Goal: Register for event/course

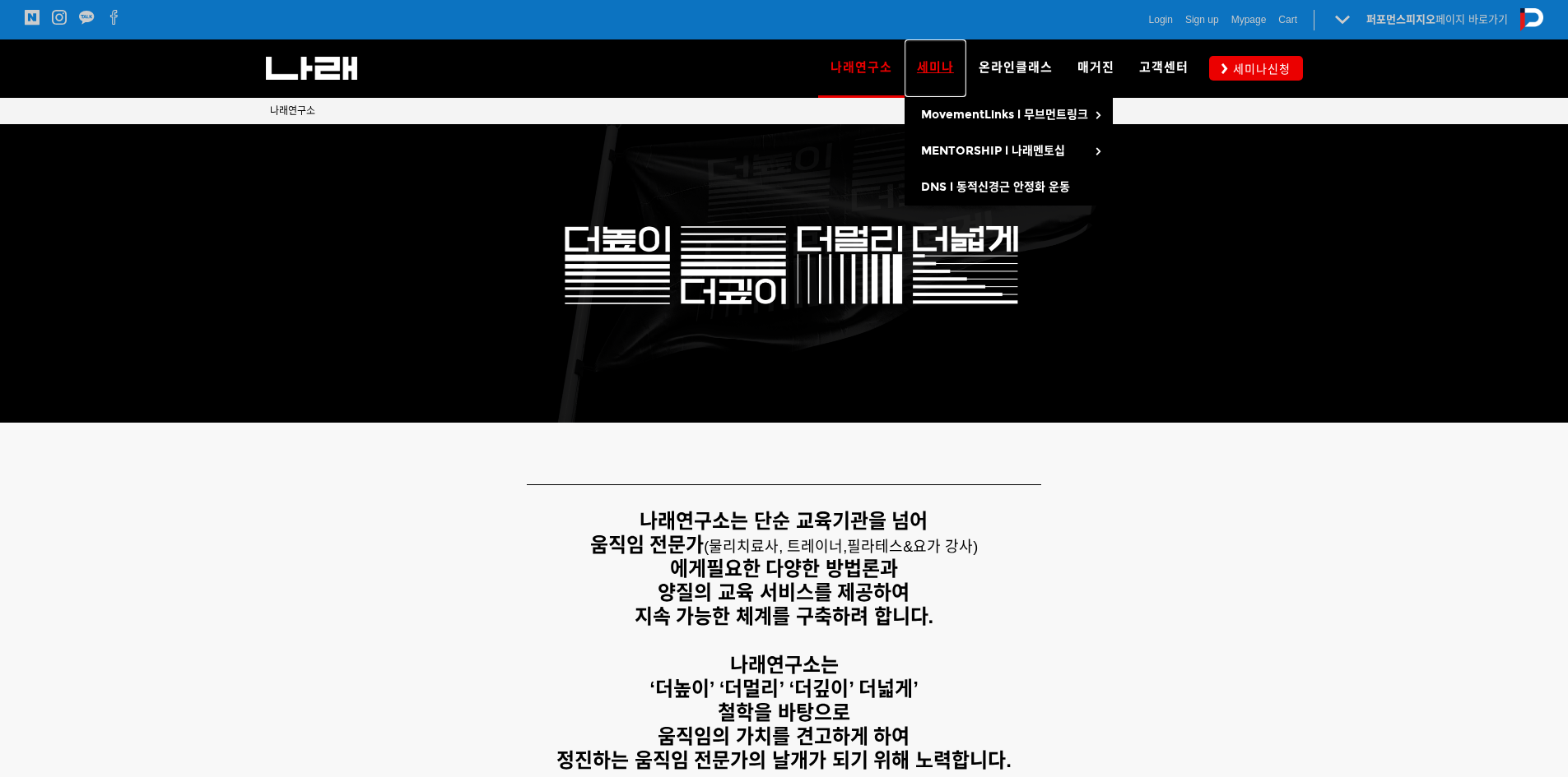
click at [944, 64] on span "세미나" at bounding box center [936, 67] width 37 height 15
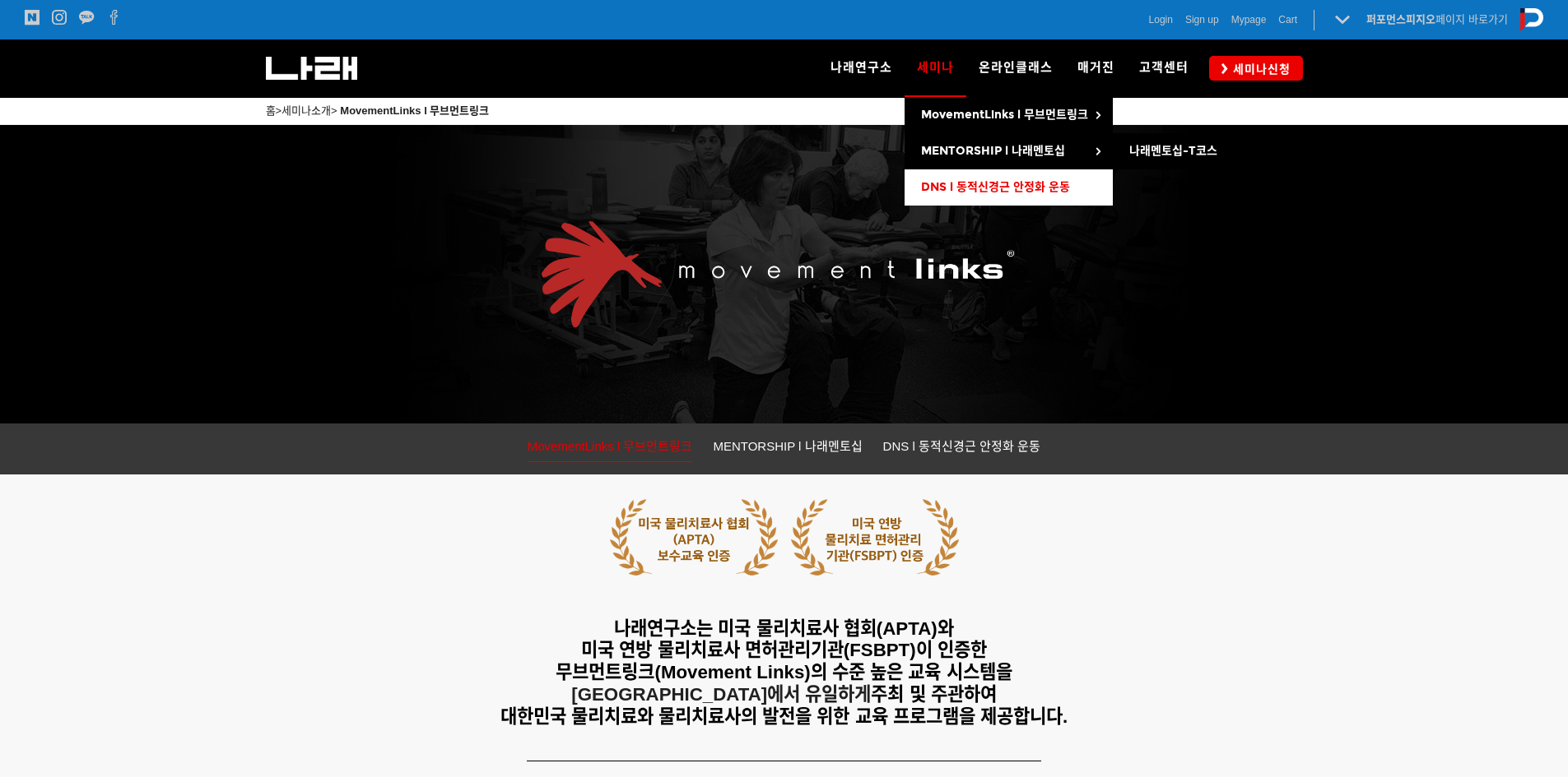
click at [966, 183] on span "DNS l 동적신경근 안정화 운동" at bounding box center [995, 187] width 149 height 14
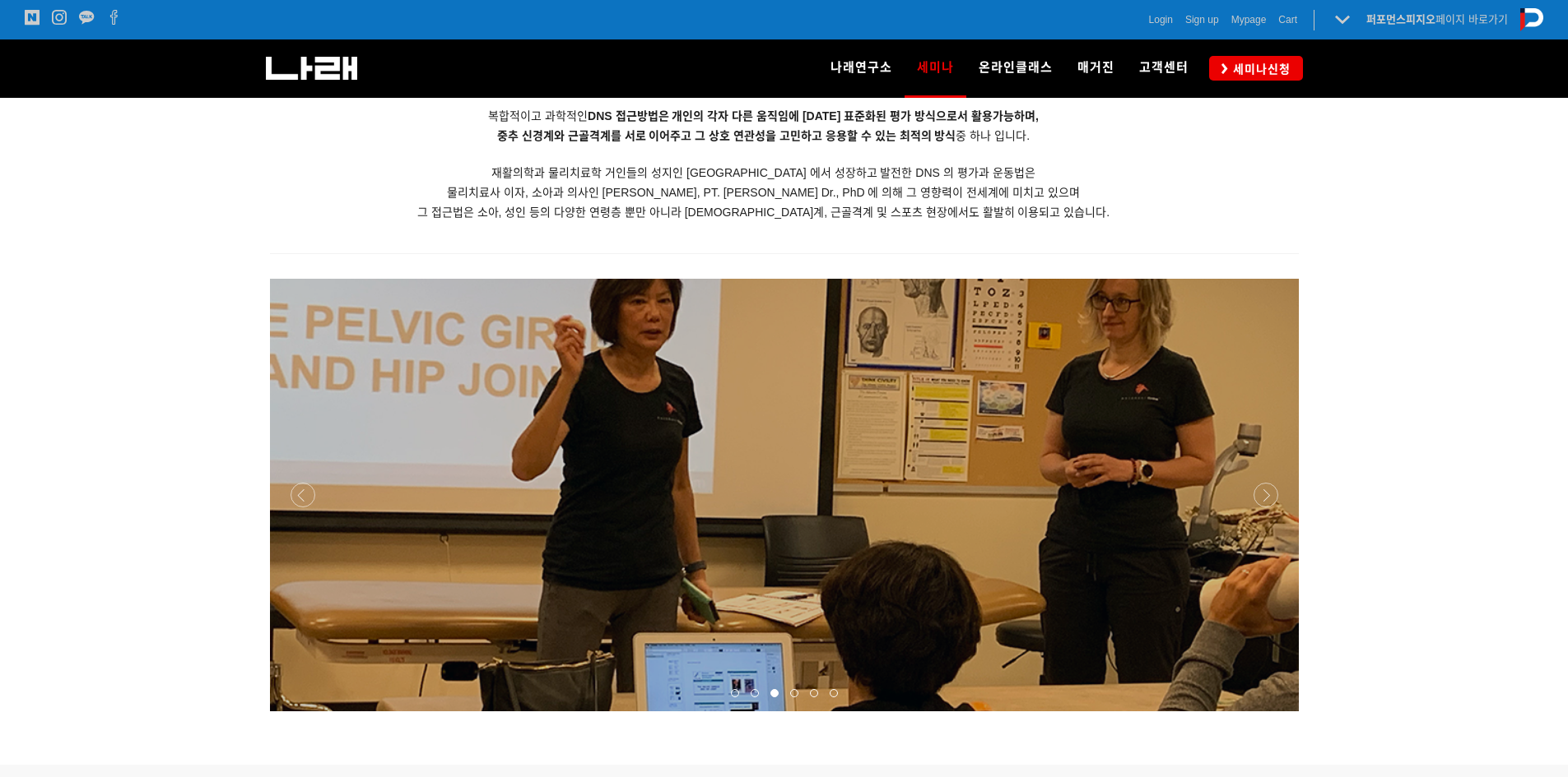
scroll to position [2203, 0]
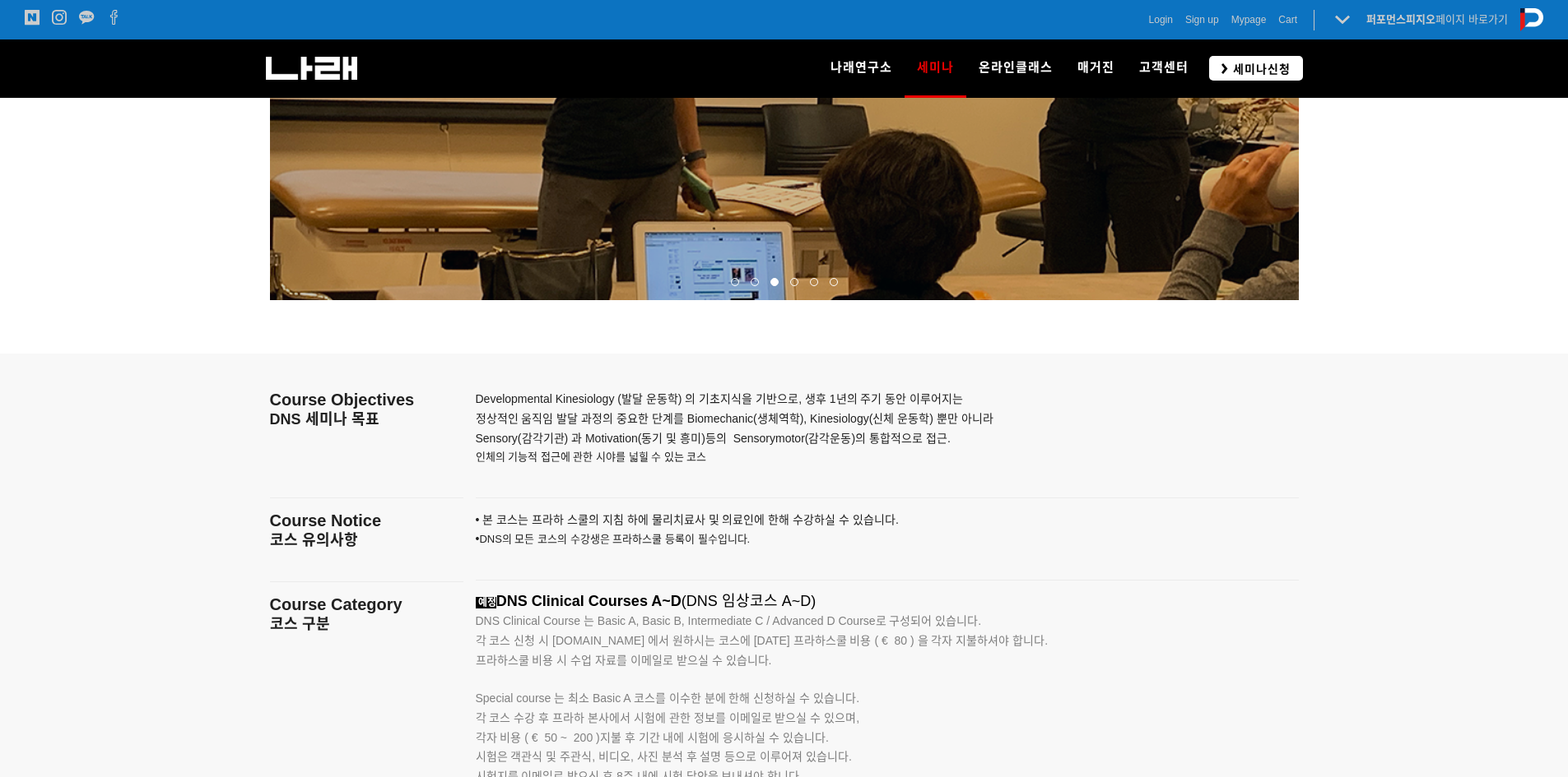
click at [1253, 61] on span "세미나신청" at bounding box center [1260, 69] width 62 height 16
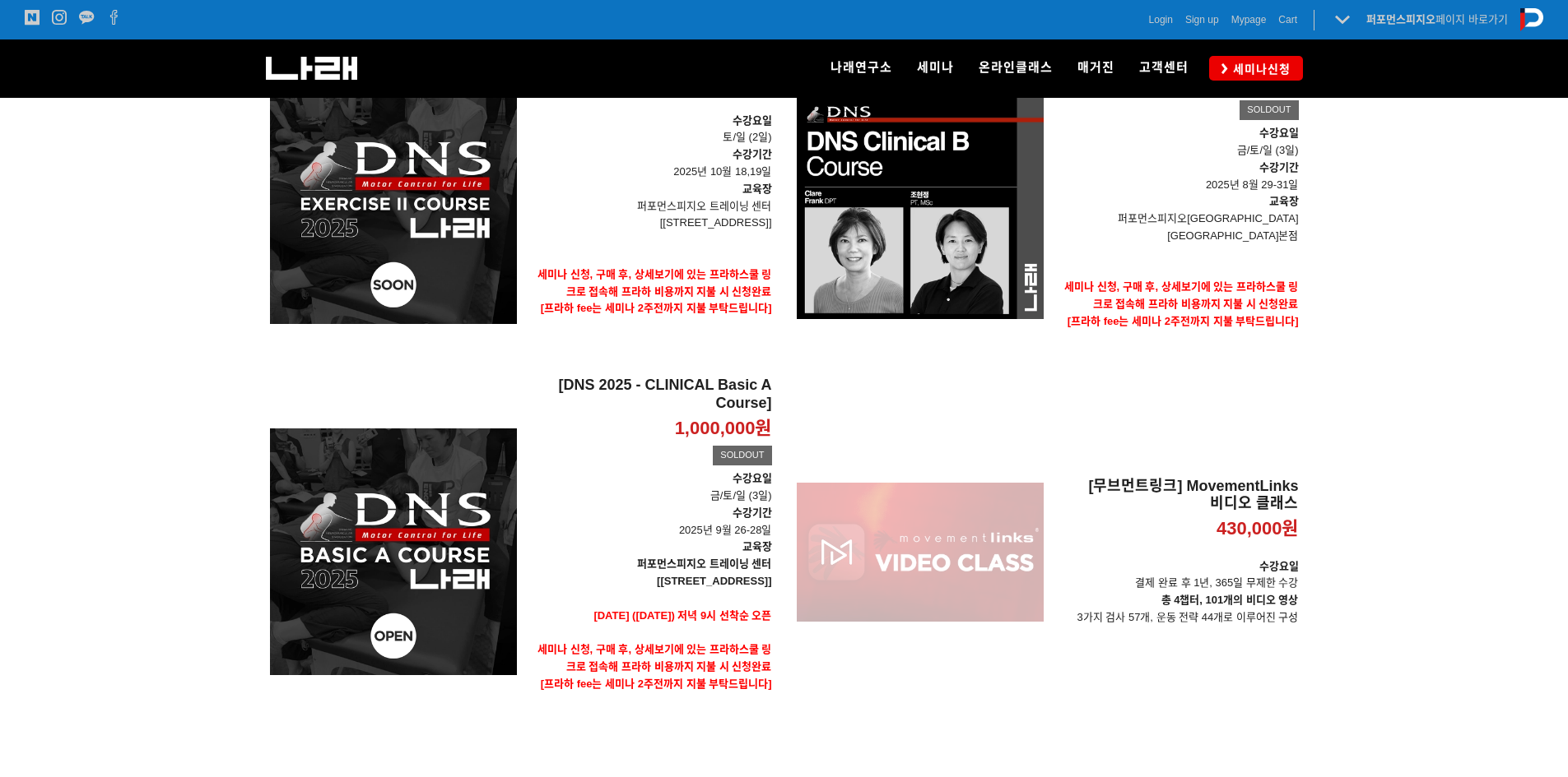
scroll to position [247, 0]
